Goal: Task Accomplishment & Management: Manage account settings

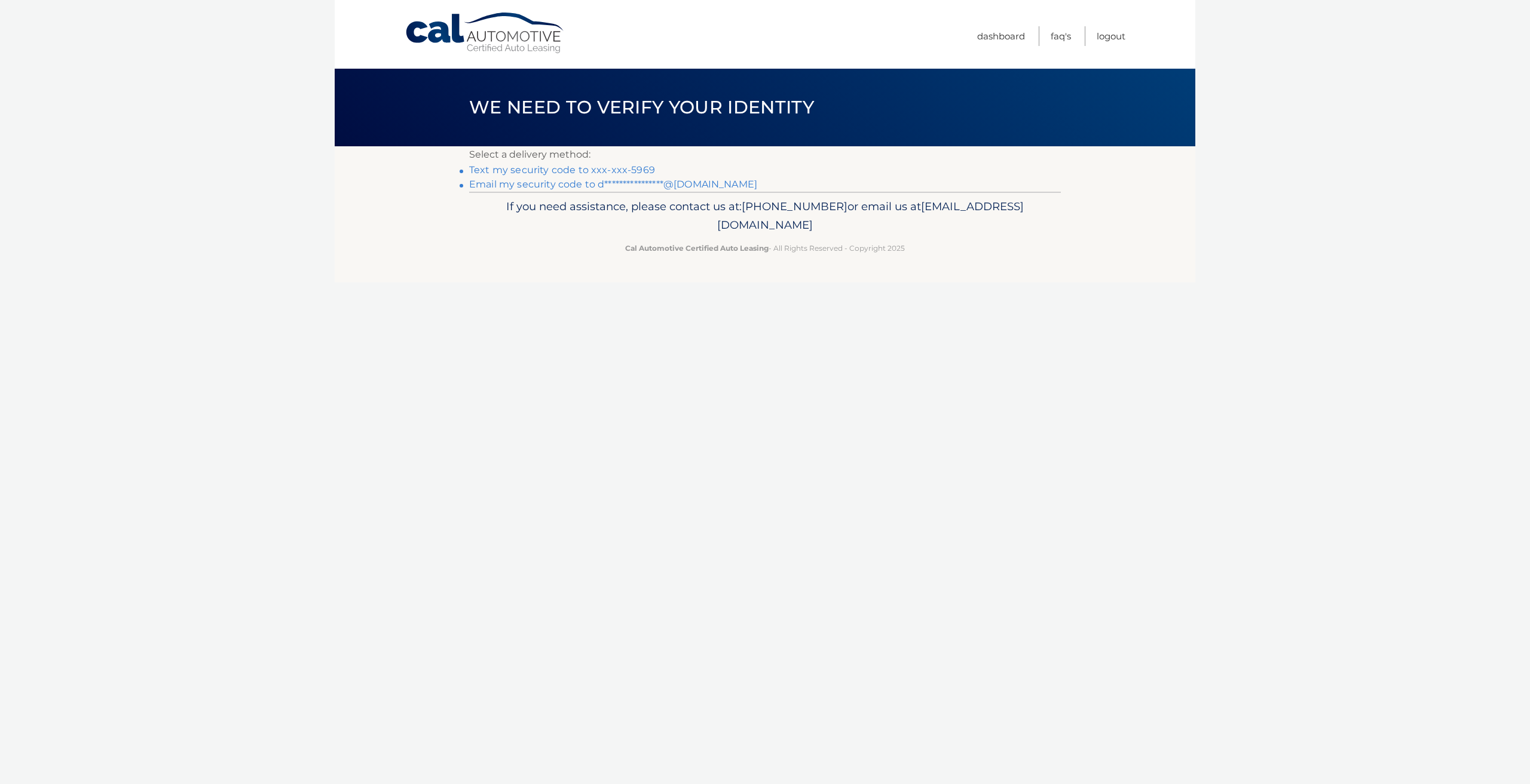
click at [585, 170] on link "Text my security code to xxx-xxx-5969" at bounding box center [562, 170] width 186 height 11
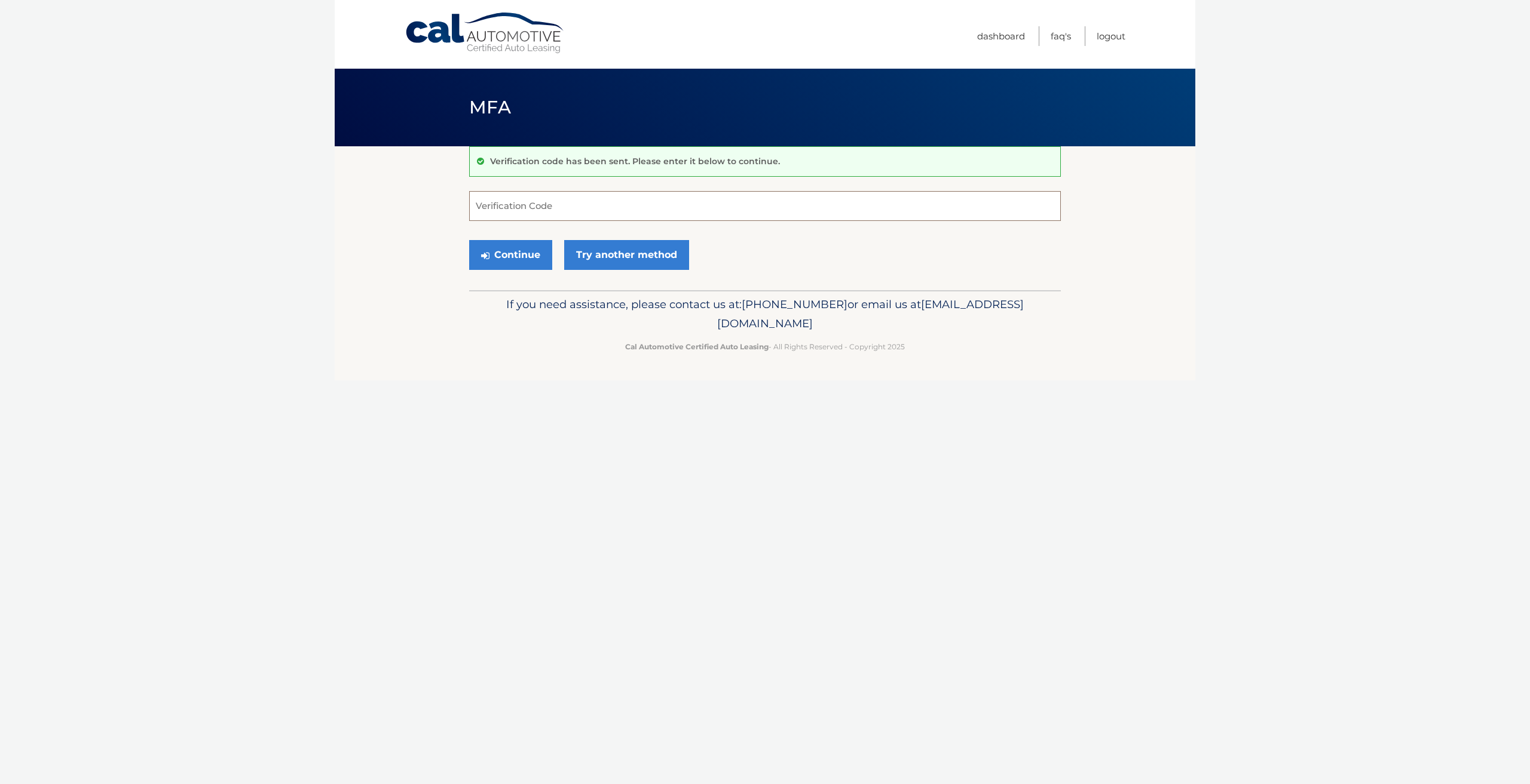
click at [544, 208] on input "Verification Code" at bounding box center [765, 206] width 592 height 30
type input "719476"
click at [469, 240] on button "Continue" at bounding box center [511, 255] width 83 height 30
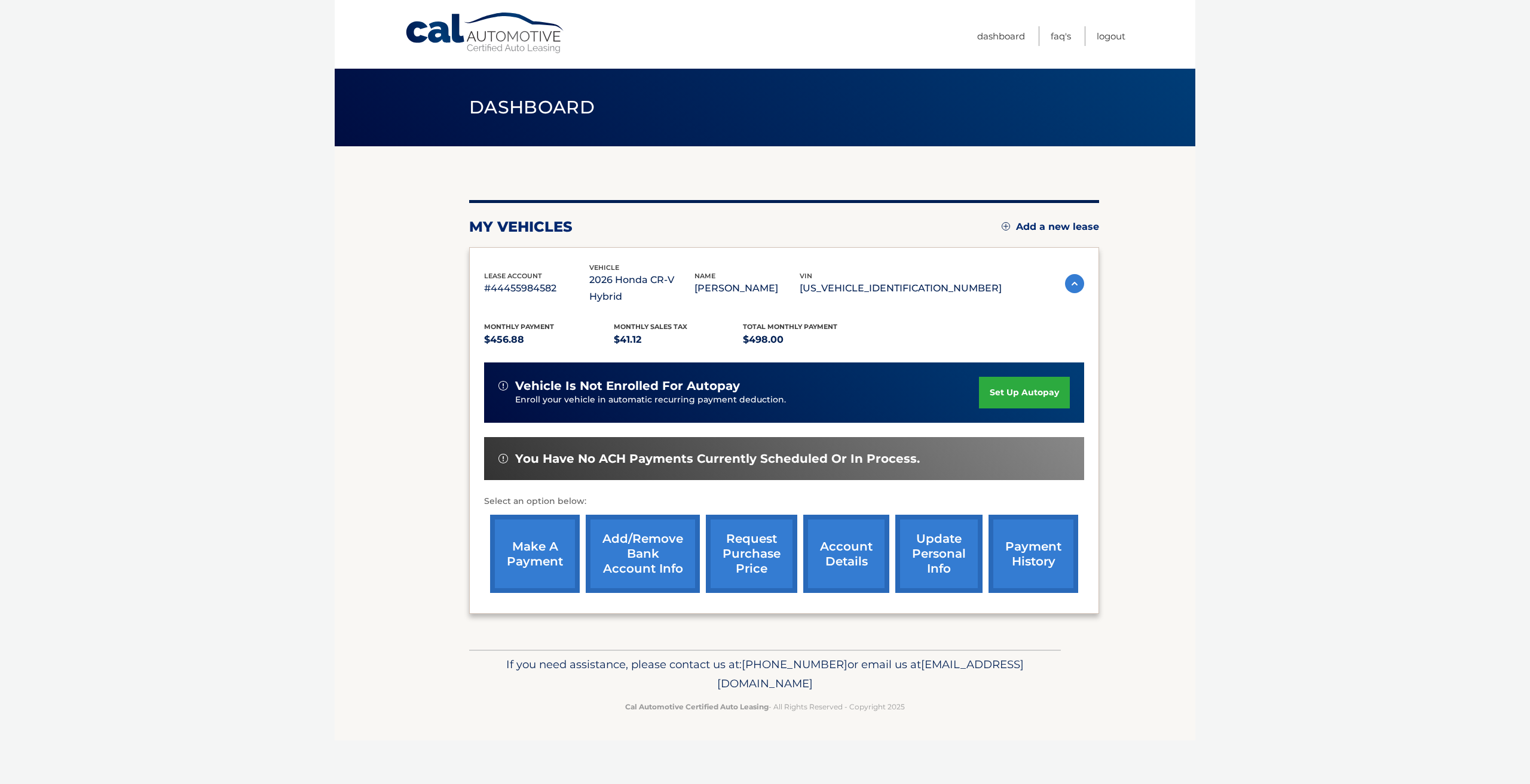
click at [997, 396] on link "set up autopay" at bounding box center [1024, 392] width 91 height 31
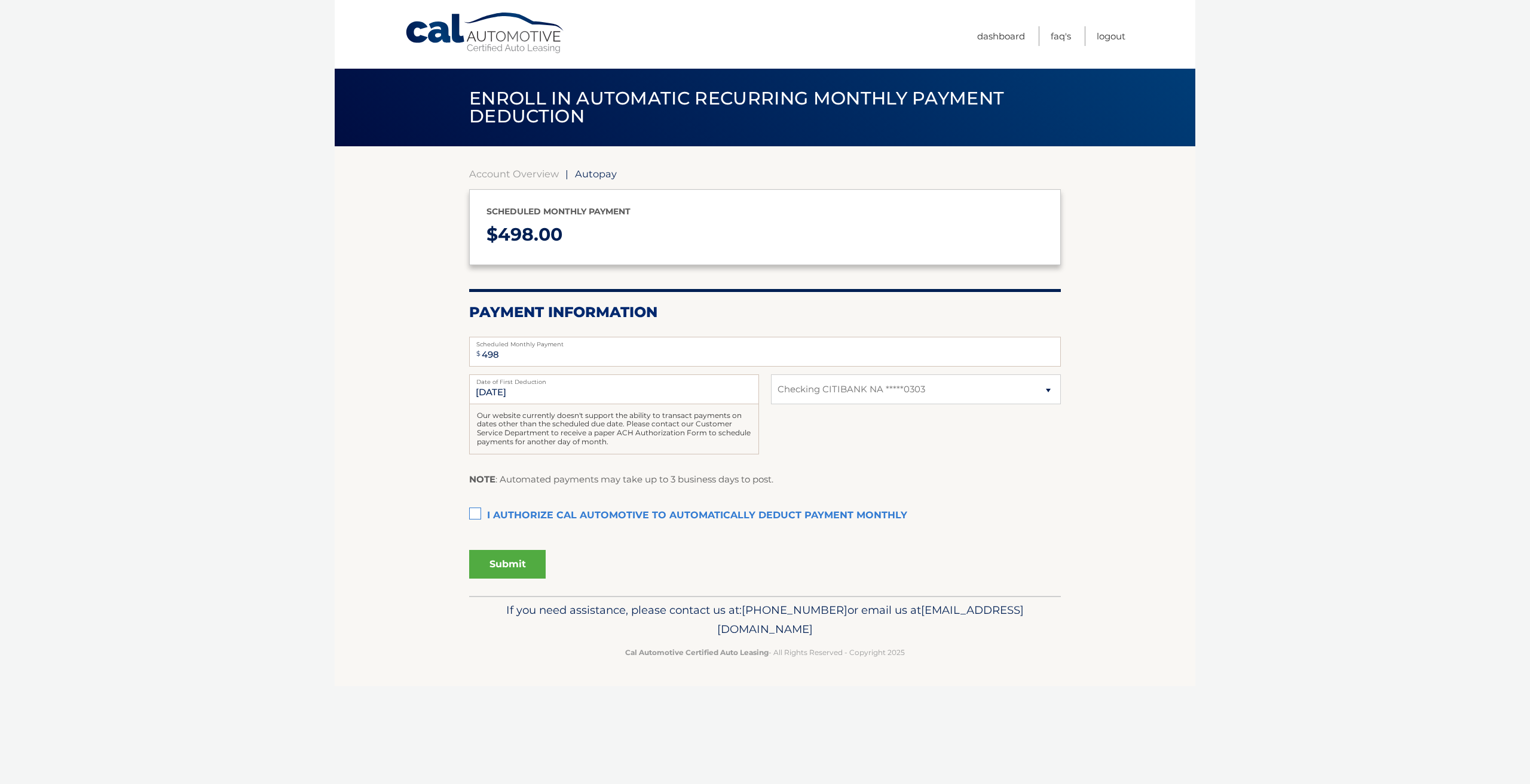
select select "N2UyYmMyYzUtNjhjMy00NDZlLWFjOGYtMjlhZjQ4MjJmOWI2"
click at [468, 519] on section "Account Overview | Autopay Scheduled monthly payment $ 498.00 Payment Informati…" at bounding box center [764, 371] width 861 height 450
click at [475, 513] on label "I authorize cal automotive to automatically deduct payment monthly This checkbo…" at bounding box center [765, 516] width 592 height 24
click at [0, 0] on input "I authorize cal automotive to automatically deduct payment monthly This checkbo…" at bounding box center [0, 0] width 0 height 0
click at [506, 565] on button "Submit" at bounding box center [508, 564] width 76 height 29
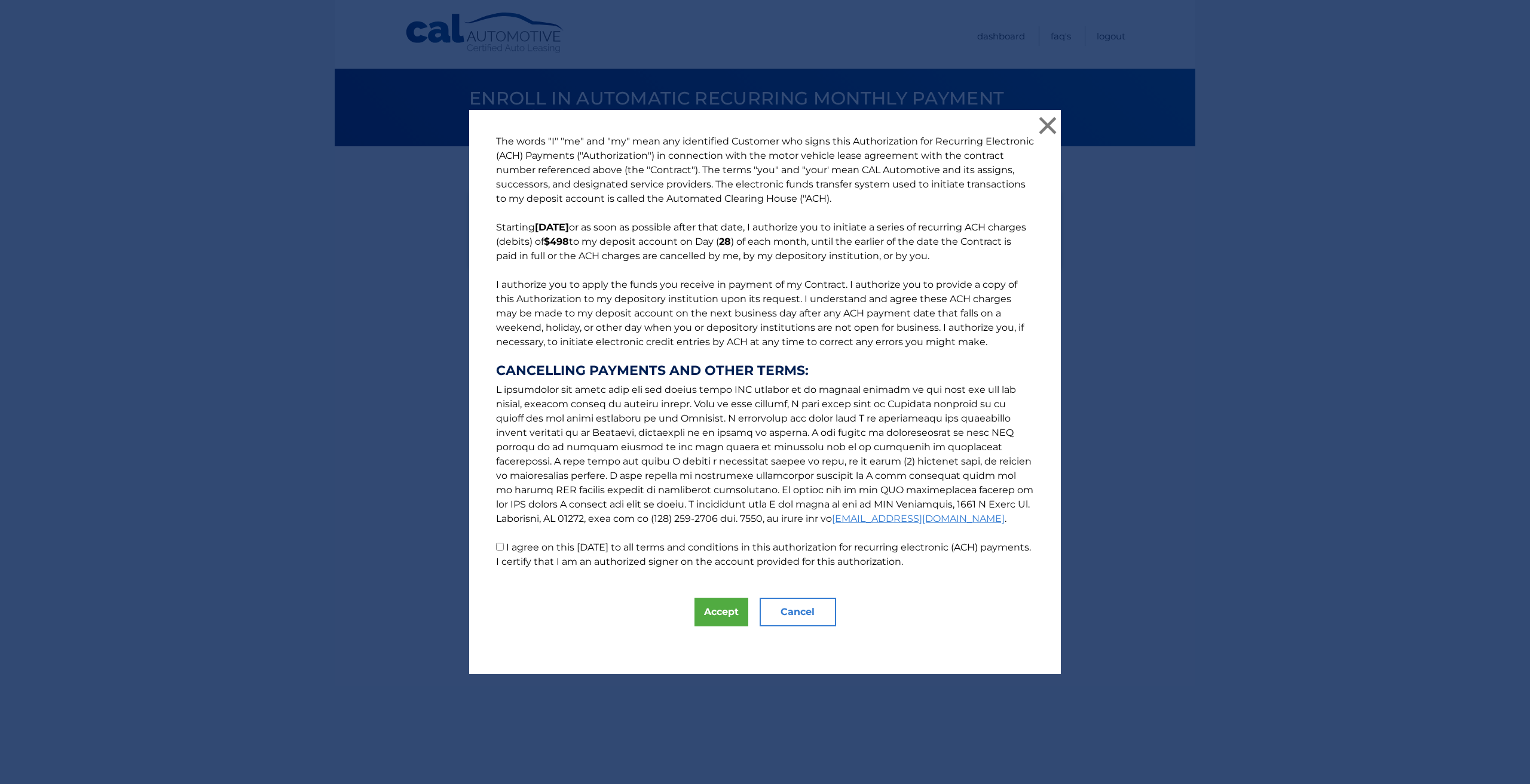
click at [496, 550] on p "The words "I" "me" and "my" mean any identified Customer who signs this Authori…" at bounding box center [765, 352] width 562 height 435
click at [496, 546] on input "I agree on this 10/14/2025 to all terms and conditions in this authorization fo…" at bounding box center [500, 547] width 8 height 8
checkbox input "true"
click at [709, 606] on button "Accept" at bounding box center [721, 612] width 53 height 29
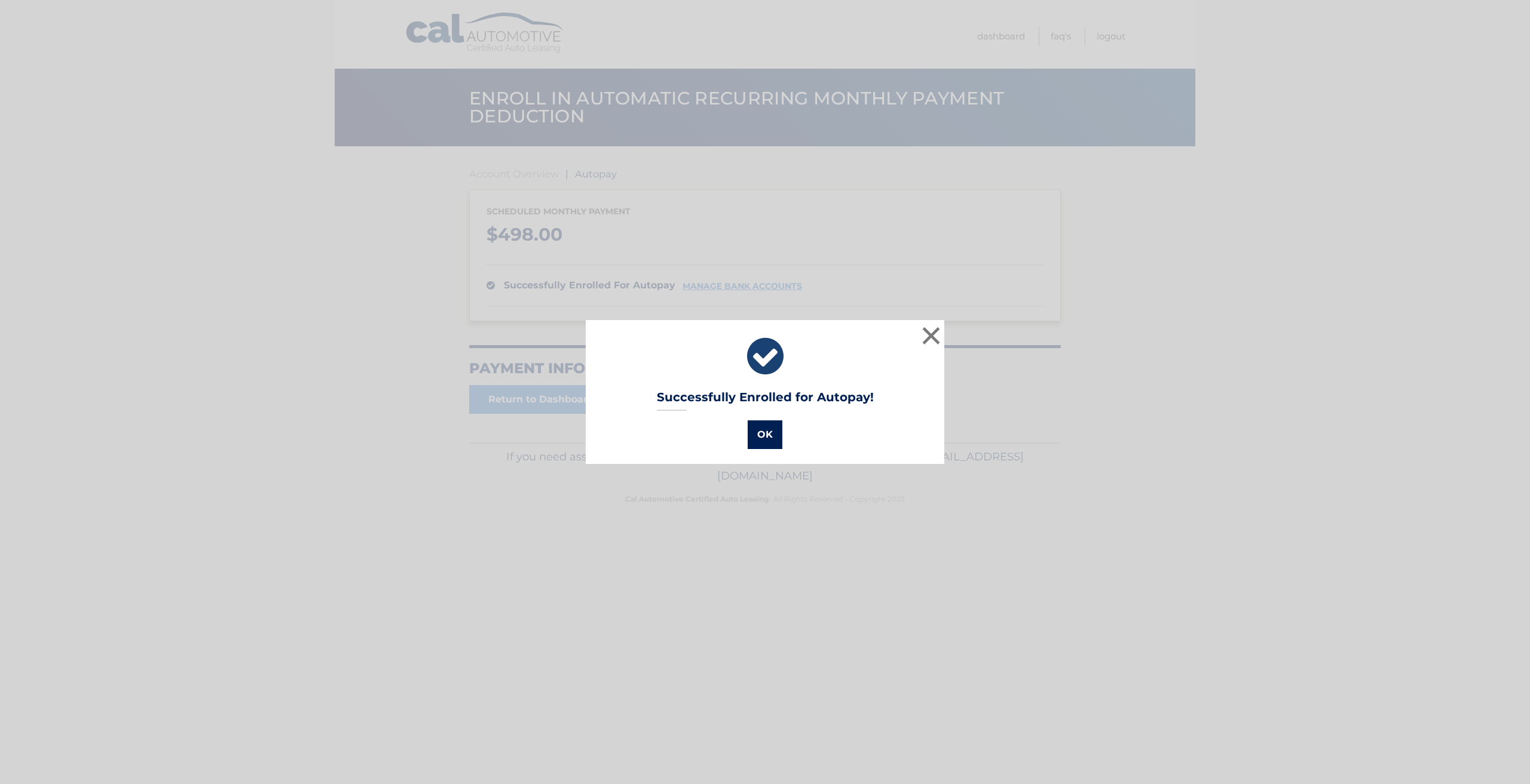
click at [754, 444] on button "OK" at bounding box center [765, 434] width 35 height 29
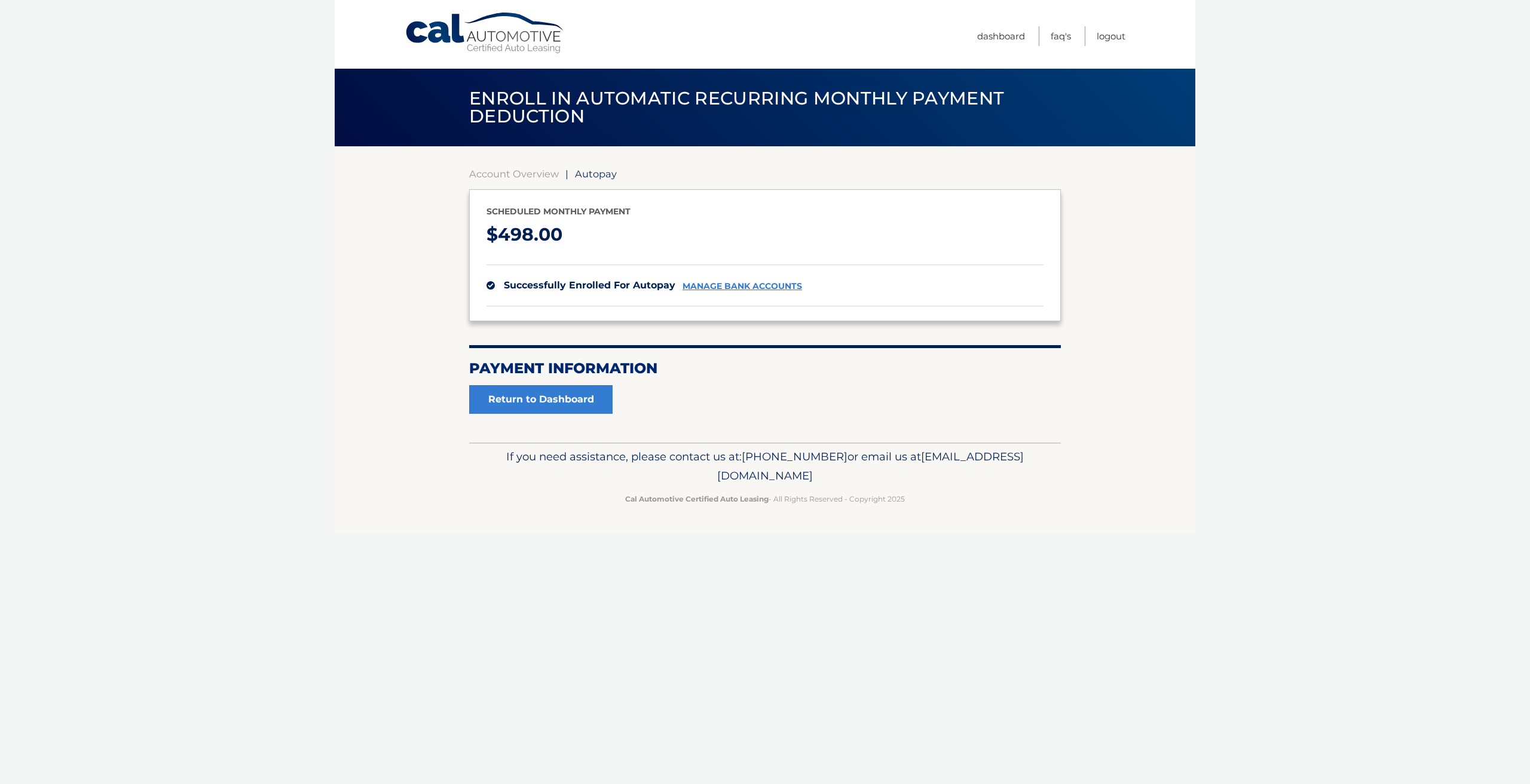
click at [594, 172] on span "Autopay" at bounding box center [596, 174] width 42 height 12
click at [452, 42] on link "Cal Automotive" at bounding box center [485, 33] width 161 height 42
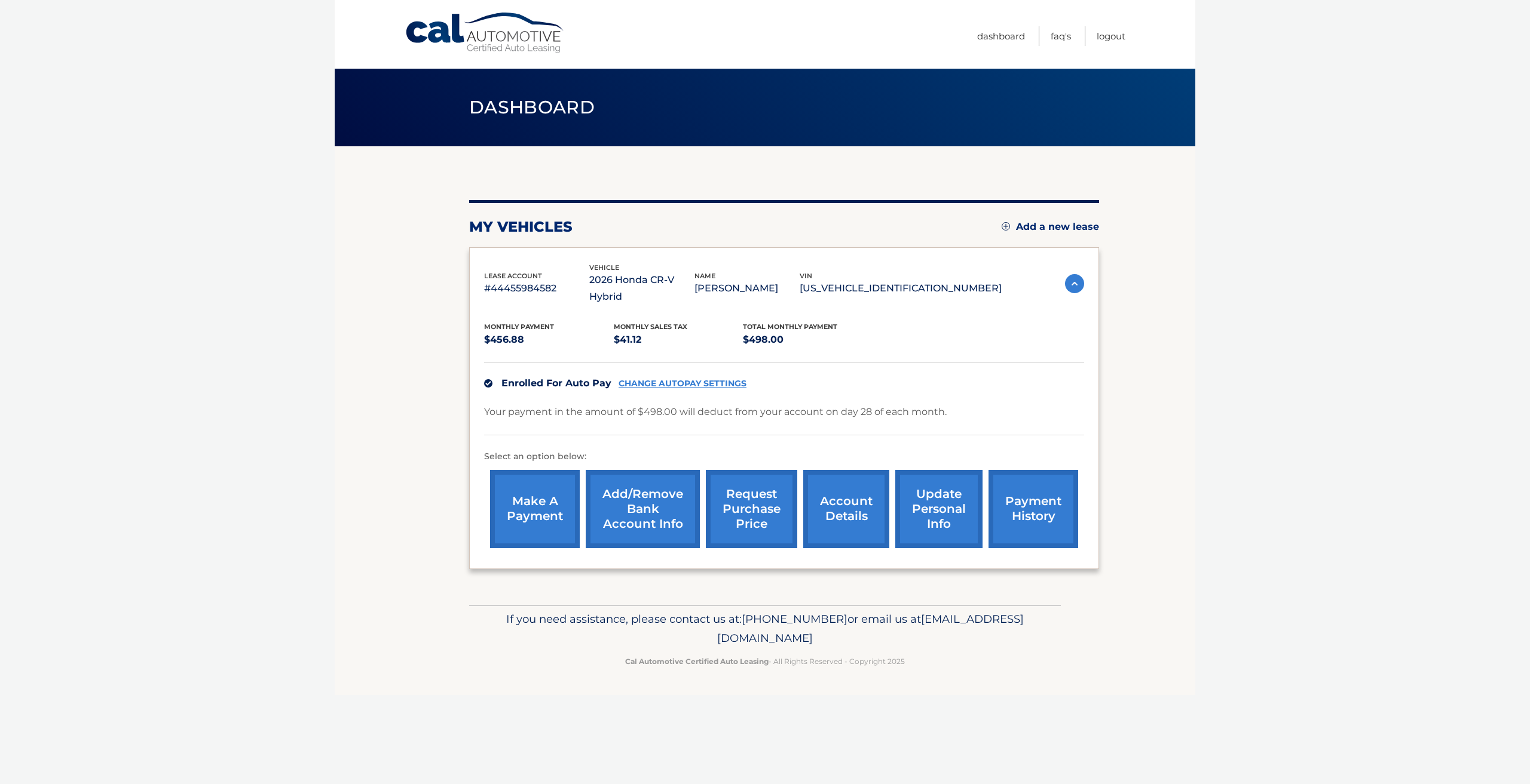
drag, startPoint x: 944, startPoint y: 413, endPoint x: 819, endPoint y: 388, distance: 127.5
click at [799, 397] on div "Monthly Payment $456.88 Monthly sales Tax $41.12 Total Monthly Payment $498.00 …" at bounding box center [784, 430] width 600 height 249
click at [991, 400] on div "Enrolled For Auto Pay CHANGE AUTOPAY SETTINGS" at bounding box center [784, 383] width 600 height 41
click at [1333, 182] on body "Cal Automotive Menu Dashboard FAQ's Logout" at bounding box center [765, 392] width 1530 height 784
